Goal: Task Accomplishment & Management: Manage account settings

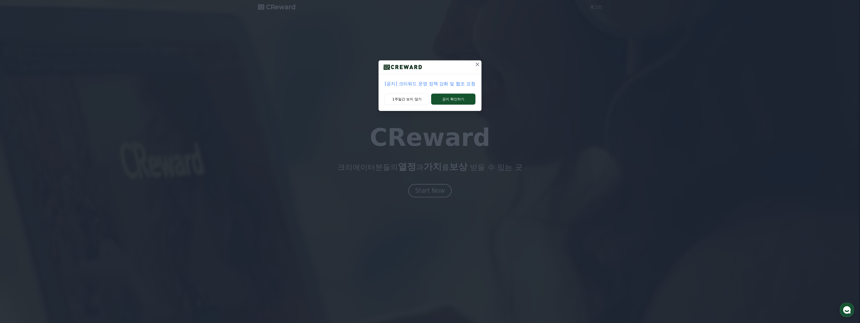
click at [478, 62] on icon at bounding box center [477, 64] width 6 height 6
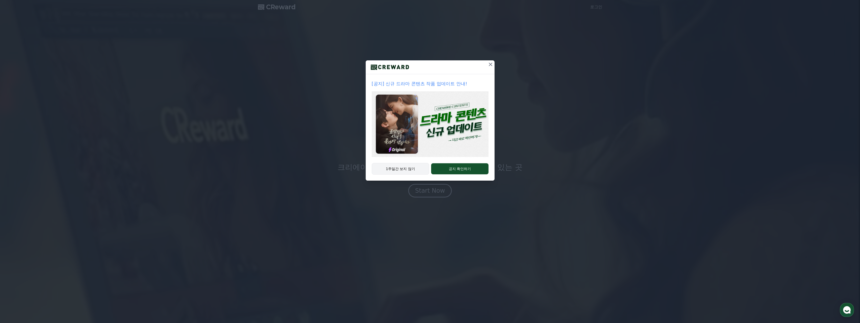
click at [407, 166] on button "1주일간 보지 않기" at bounding box center [401, 169] width 58 height 12
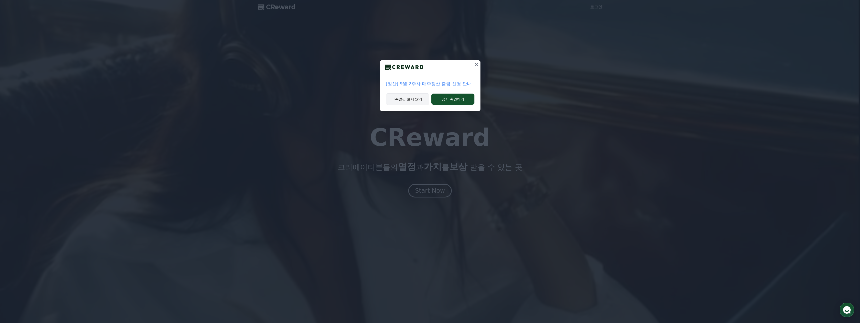
click at [416, 98] on button "1주일간 보지 않기" at bounding box center [408, 99] width 44 height 12
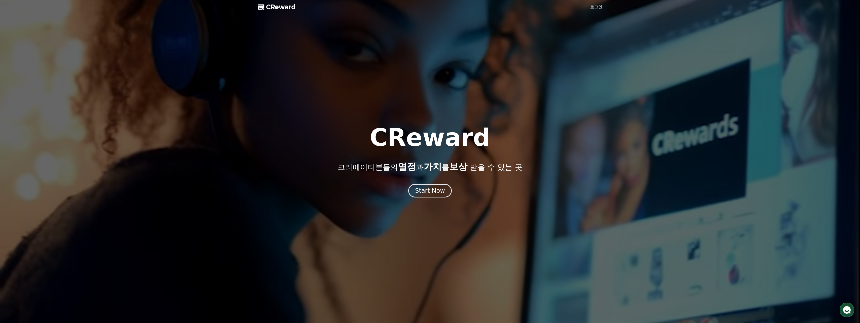
click at [597, 7] on link "로그인" at bounding box center [596, 7] width 12 height 6
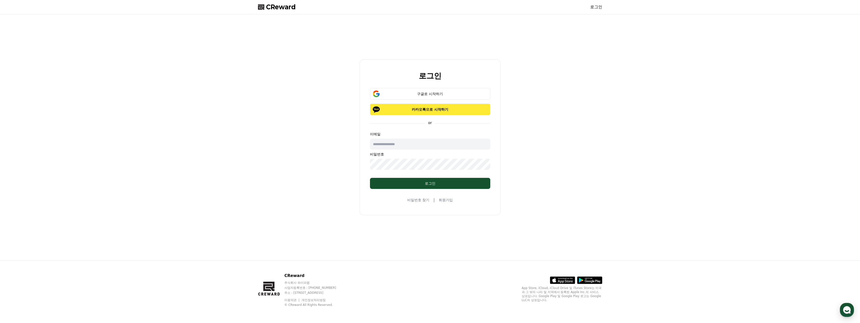
click at [433, 107] on p "카카오톡으로 시작하기" at bounding box center [430, 109] width 106 height 5
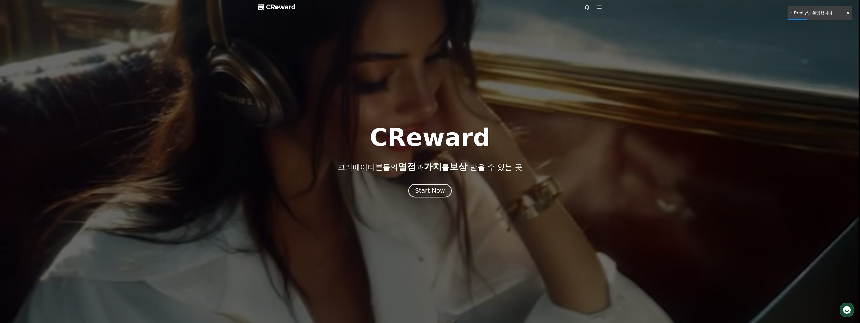
drag, startPoint x: 806, startPoint y: 15, endPoint x: 757, endPoint y: 27, distance: 50.6
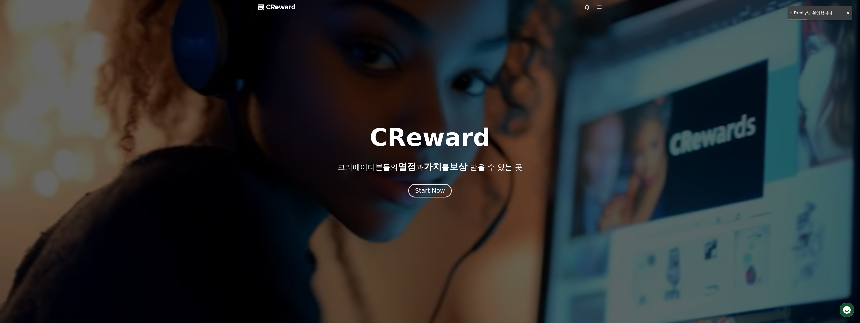
click at [806, 15] on div at bounding box center [430, 161] width 860 height 323
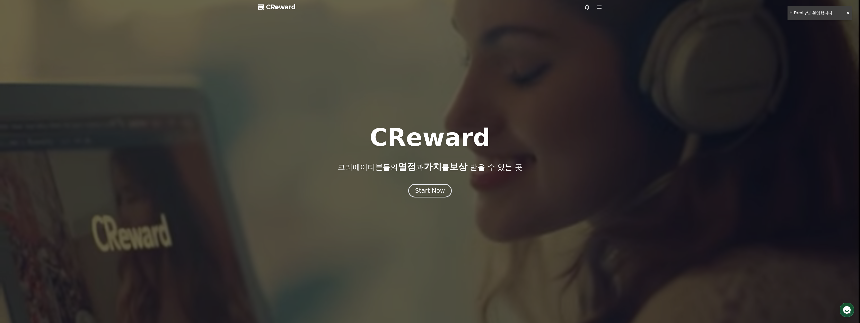
click at [598, 9] on icon at bounding box center [599, 7] width 5 height 3
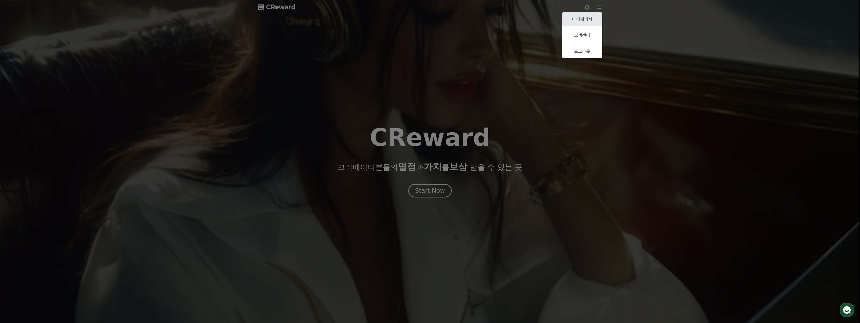
click at [592, 18] on link "마이페이지" at bounding box center [582, 19] width 40 height 14
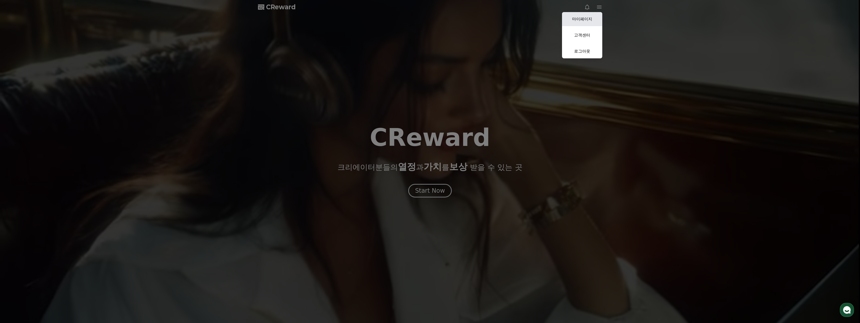
select select "**********"
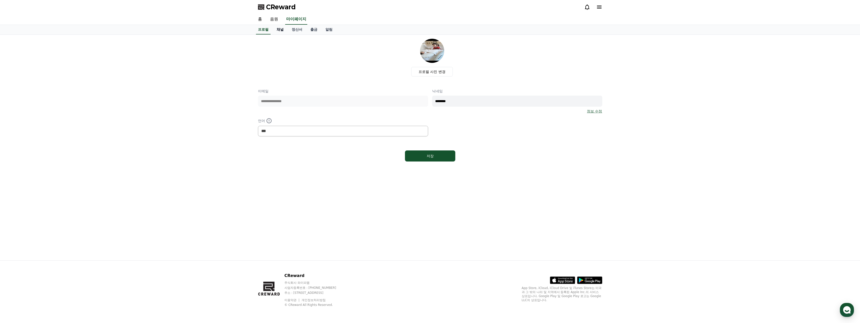
click at [281, 31] on link "채널" at bounding box center [280, 30] width 15 height 10
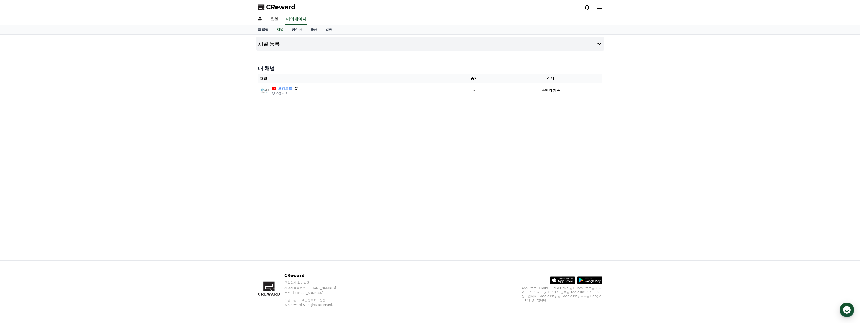
drag, startPoint x: 327, startPoint y: 63, endPoint x: 321, endPoint y: 63, distance: 6.1
click at [317, 62] on div "채널 등록 내 채널 채널 승인 상태 오감토크 @오감토크 - 승인 대기중" at bounding box center [430, 148] width 352 height 226
drag, startPoint x: 327, startPoint y: 61, endPoint x: 346, endPoint y: 107, distance: 50.0
click at [349, 106] on div "채널 등록 내 채널 채널 승인 상태 오감토크 @오감토크 - 승인 대기중" at bounding box center [430, 148] width 352 height 226
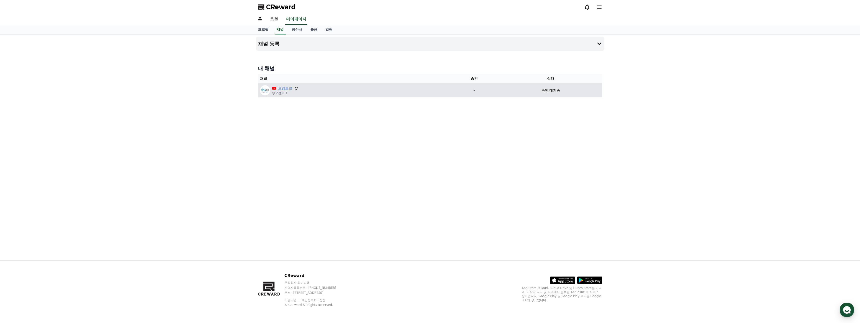
drag, startPoint x: 337, startPoint y: 107, endPoint x: 304, endPoint y: 95, distance: 34.6
click at [326, 106] on div "채널 등록 내 채널 채널 승인 상태 오감토크 @오감토크 - 승인 대기중" at bounding box center [430, 148] width 352 height 226
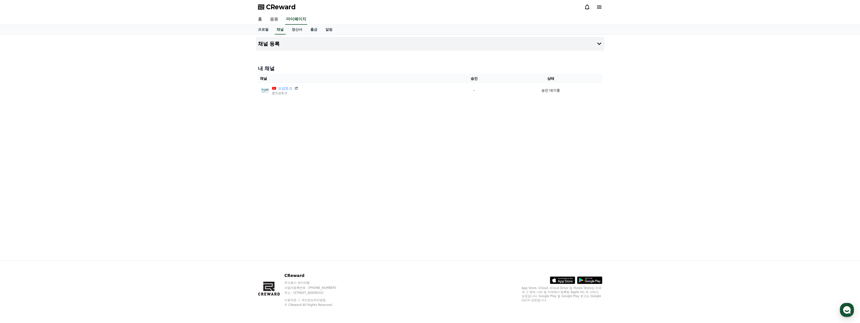
drag, startPoint x: 315, startPoint y: 63, endPoint x: 309, endPoint y: 61, distance: 6.0
click at [309, 61] on div "채널 등록 내 채널 채널 승인 상태 오감토크 @오감토크 - 승인 대기중" at bounding box center [430, 148] width 352 height 226
click at [266, 30] on link "프로필" at bounding box center [263, 30] width 19 height 10
select select "**********"
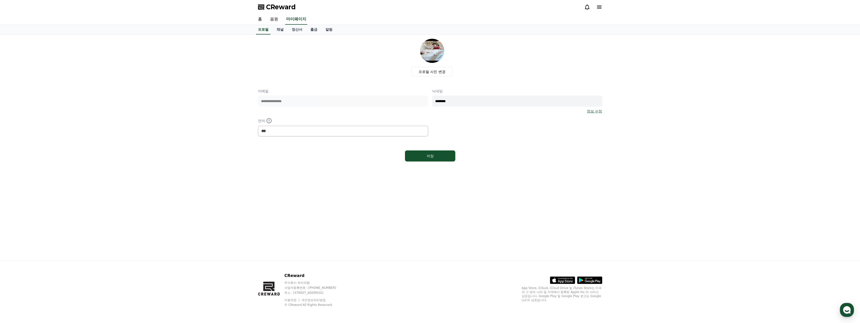
drag, startPoint x: 342, startPoint y: 65, endPoint x: 334, endPoint y: 63, distance: 9.0
click at [334, 63] on div "프로필 사진 변경" at bounding box center [432, 58] width 340 height 38
drag, startPoint x: 351, startPoint y: 60, endPoint x: 346, endPoint y: 60, distance: 5.0
drag, startPoint x: 346, startPoint y: 60, endPoint x: 335, endPoint y: 149, distance: 90.6
click at [335, 149] on div "**********" at bounding box center [430, 101] width 344 height 125
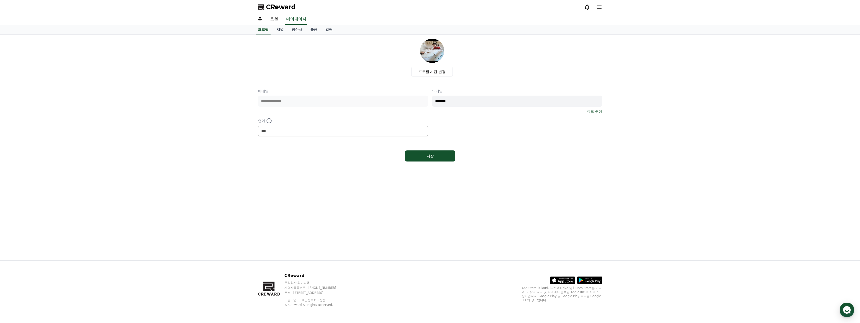
drag, startPoint x: 335, startPoint y: 149, endPoint x: 331, endPoint y: 149, distance: 3.8
drag, startPoint x: 331, startPoint y: 149, endPoint x: 322, endPoint y: 148, distance: 8.6
click at [320, 149] on div "저장" at bounding box center [430, 155] width 344 height 15
drag, startPoint x: 356, startPoint y: 57, endPoint x: 352, endPoint y: 57, distance: 3.8
click at [352, 57] on div "프로필 사진 변경" at bounding box center [432, 58] width 340 height 38
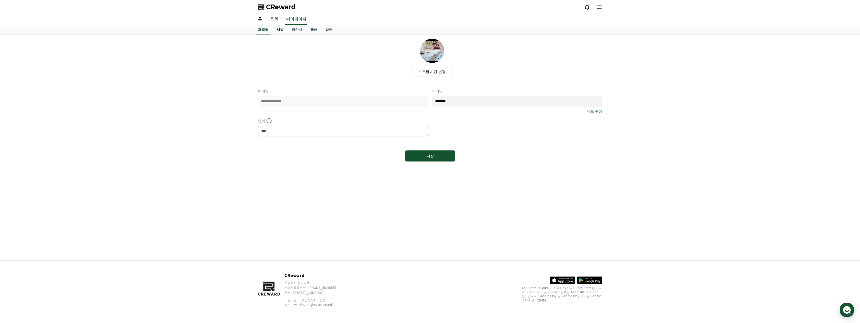
click at [285, 29] on link "채널" at bounding box center [280, 30] width 15 height 10
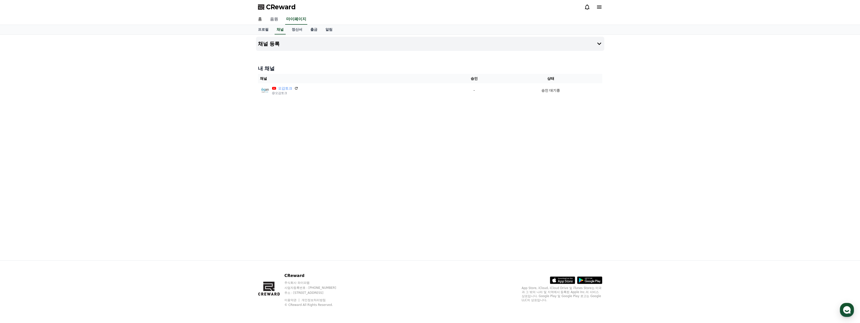
click at [275, 21] on link "음원" at bounding box center [274, 19] width 16 height 11
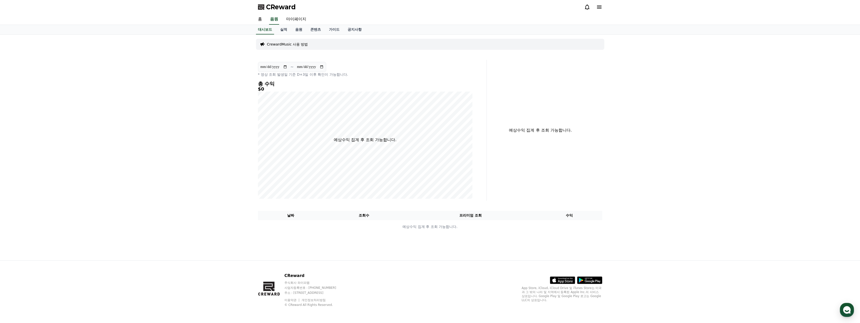
drag, startPoint x: 368, startPoint y: 49, endPoint x: 359, endPoint y: 49, distance: 9.3
drag, startPoint x: 359, startPoint y: 49, endPoint x: 346, endPoint y: 49, distance: 12.6
click at [354, 48] on div "CrewardMusic 사용 방법" at bounding box center [430, 44] width 348 height 11
drag, startPoint x: 421, startPoint y: 45, endPoint x: 411, endPoint y: 45, distance: 10.8
click at [403, 44] on div "CrewardMusic 사용 방법" at bounding box center [430, 44] width 348 height 11
